Goal: Information Seeking & Learning: Learn about a topic

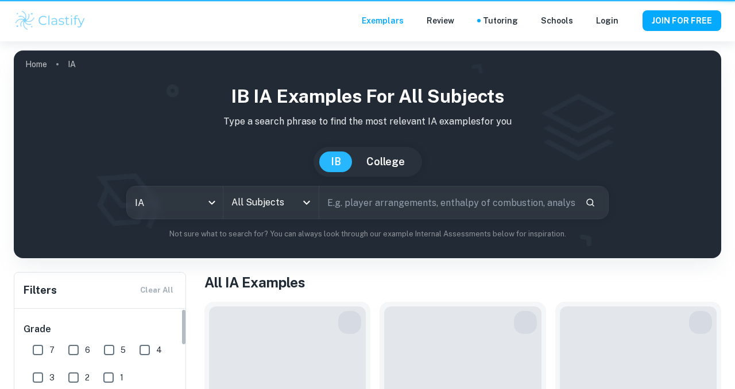
click at [278, 206] on input "All Subjects" at bounding box center [263, 203] width 68 height 22
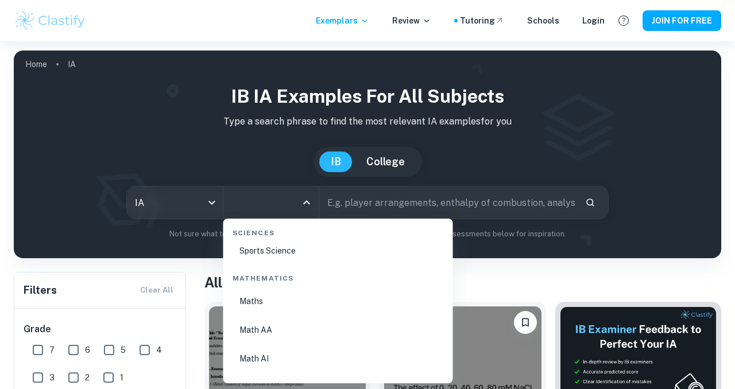
scroll to position [1934, 0]
click at [264, 342] on li "Math AA" at bounding box center [338, 337] width 220 height 26
type input "Math AA"
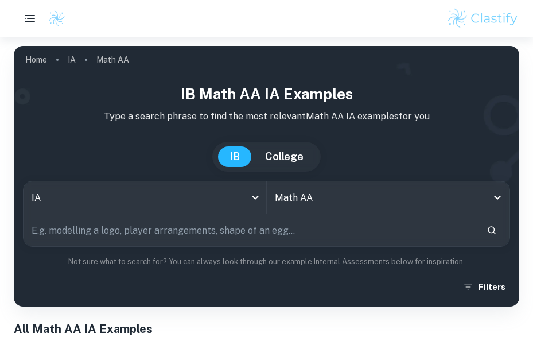
click at [217, 229] on input "text" at bounding box center [251, 230] width 454 height 32
type input "roller coaster"
